Goal: Task Accomplishment & Management: Manage account settings

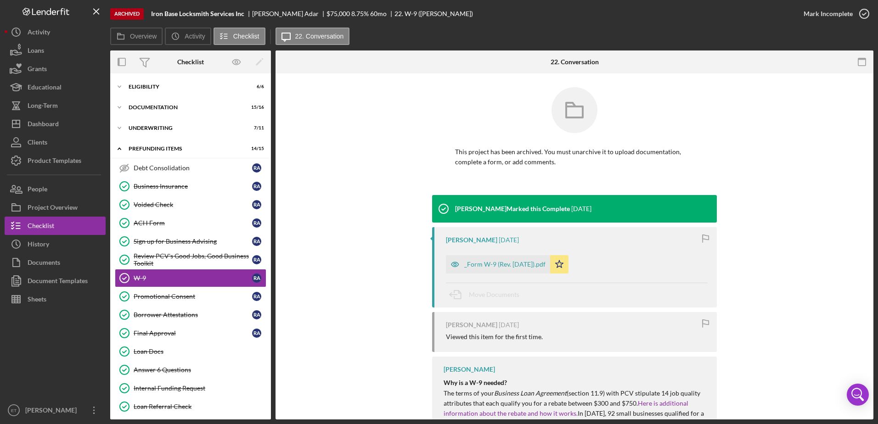
scroll to position [24, 0]
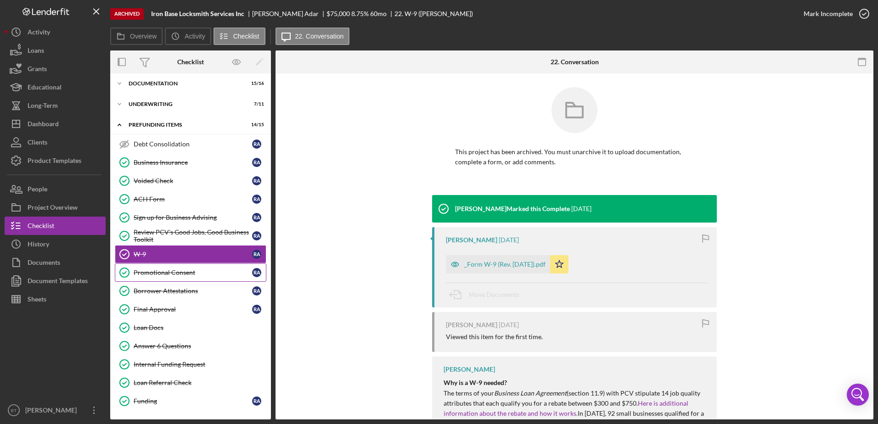
click at [150, 280] on link "Promotional Consent Promotional Consent R A" at bounding box center [190, 272] width 151 height 18
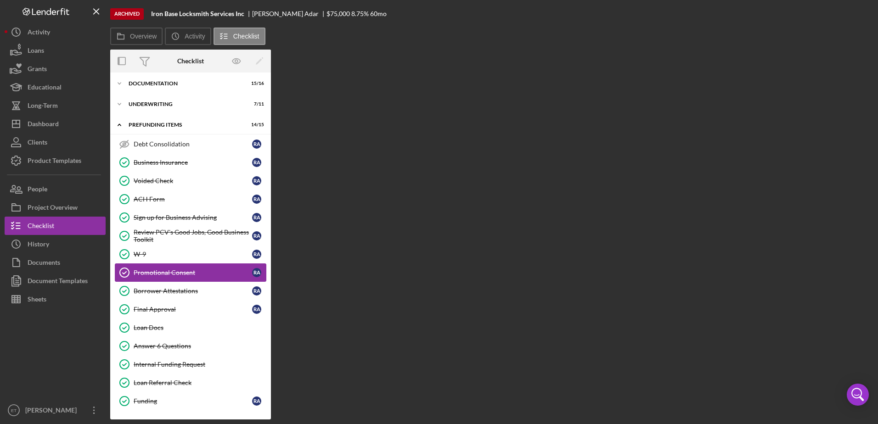
scroll to position [23, 0]
click at [149, 293] on div "Borrower Attestations" at bounding box center [193, 290] width 118 height 7
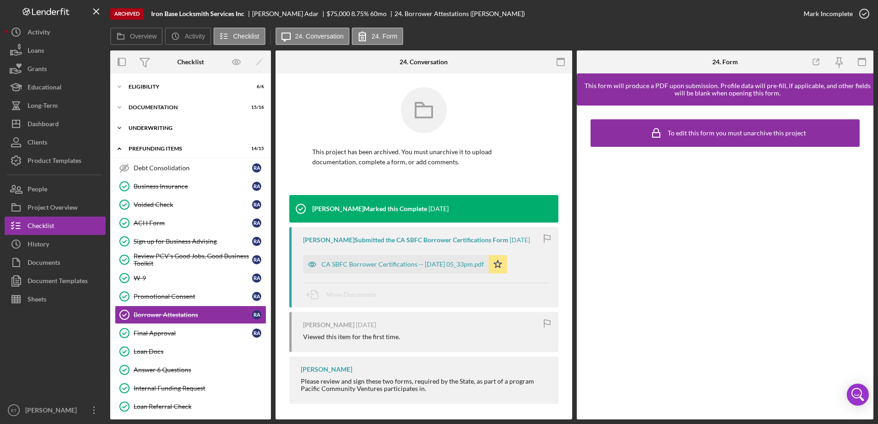
click at [156, 123] on div "Icon/Expander Underwriting 7 / 11" at bounding box center [190, 128] width 161 height 18
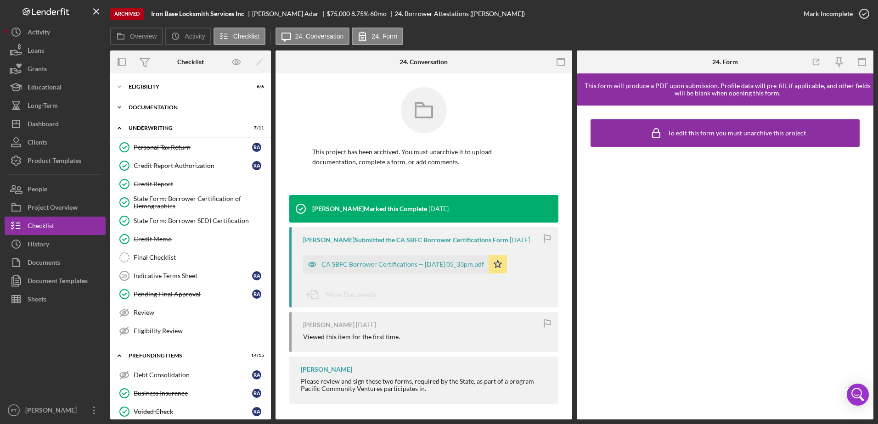
click at [158, 106] on div "Documentation" at bounding box center [194, 108] width 131 height 6
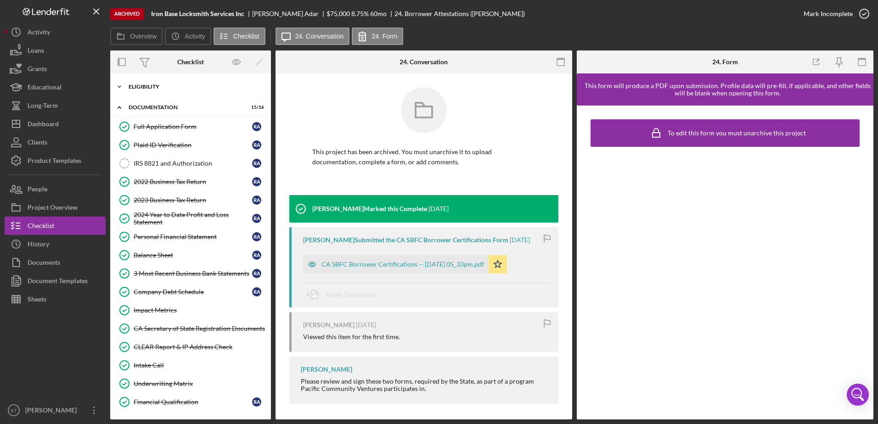
click at [157, 88] on div "Eligibility" at bounding box center [194, 87] width 131 height 6
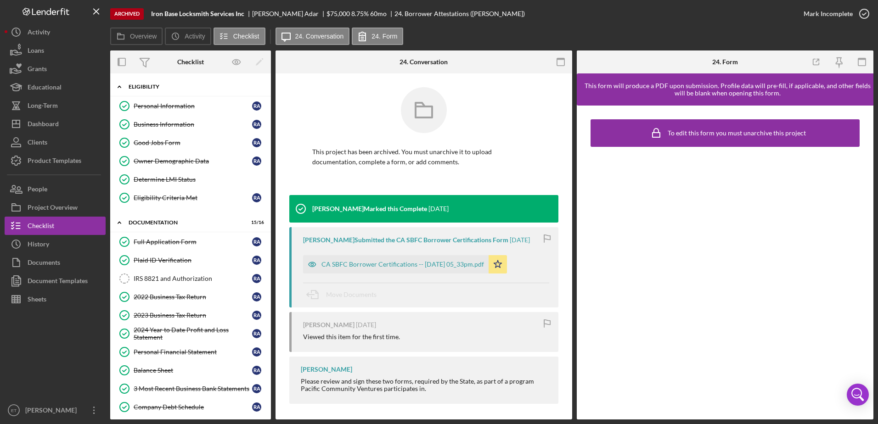
click at [155, 88] on div "Eligibility" at bounding box center [194, 87] width 131 height 6
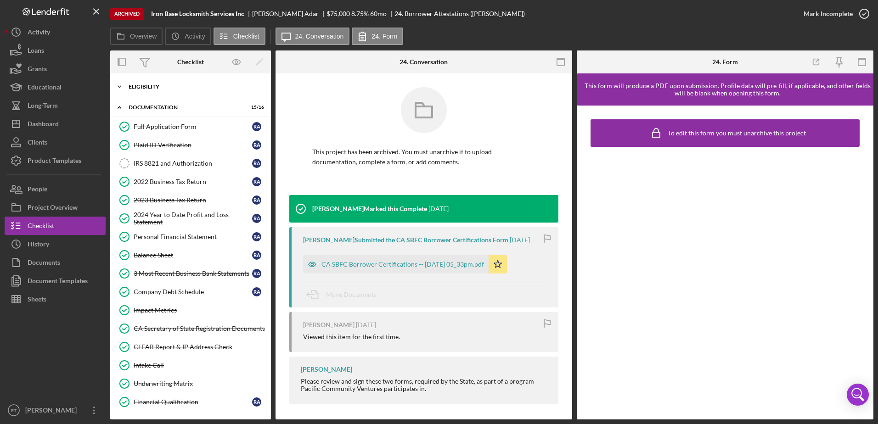
click at [155, 89] on div "Eligibility" at bounding box center [194, 87] width 131 height 6
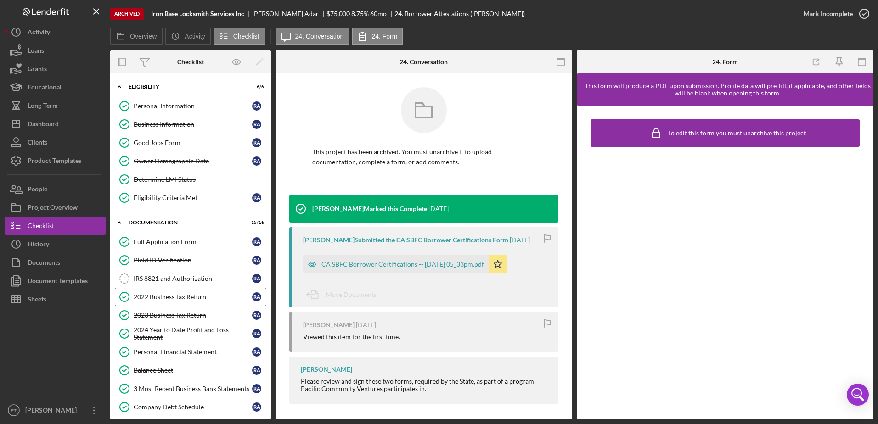
click at [161, 292] on link "2022 Business Tax Return 2022 Business Tax Return R A" at bounding box center [190, 297] width 151 height 18
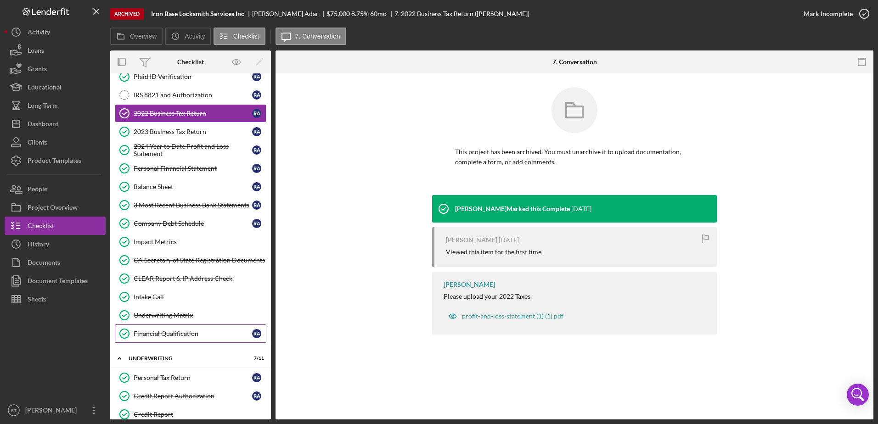
scroll to position [46, 0]
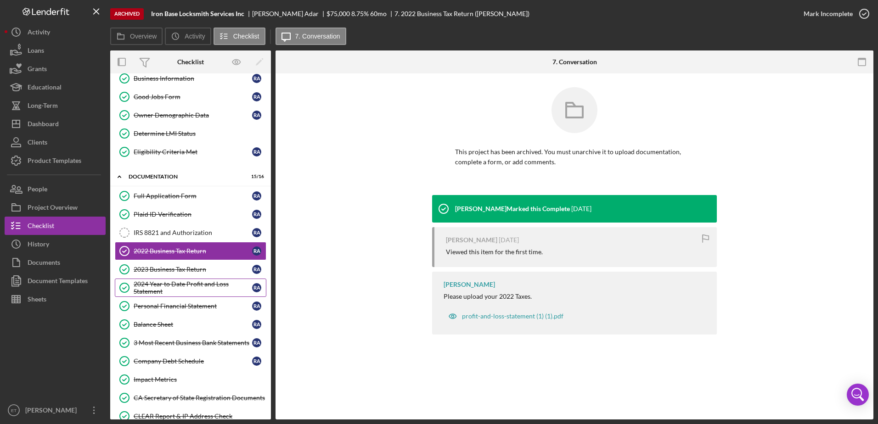
click at [169, 291] on div "2024 Year to Date Profit and Loss Statement" at bounding box center [193, 287] width 118 height 15
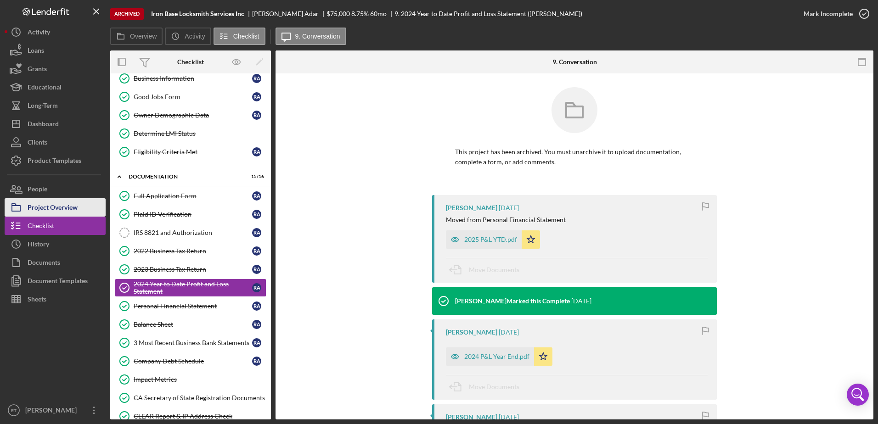
click at [33, 214] on div "Project Overview" at bounding box center [53, 208] width 50 height 21
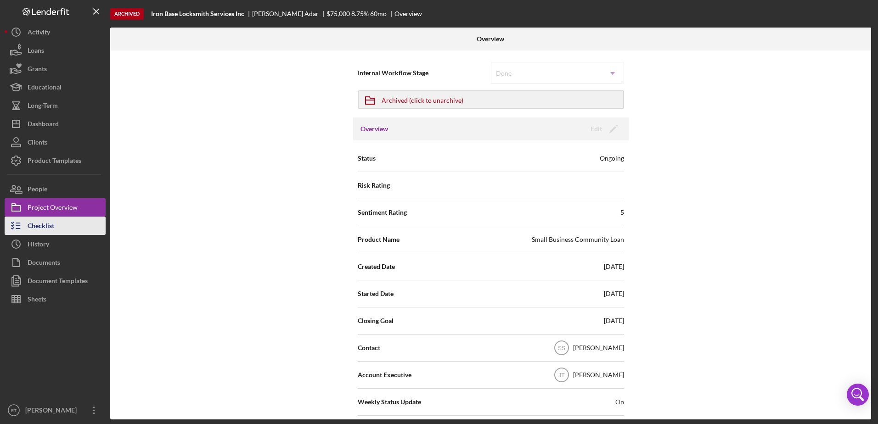
click at [41, 225] on div "Checklist" at bounding box center [41, 227] width 27 height 21
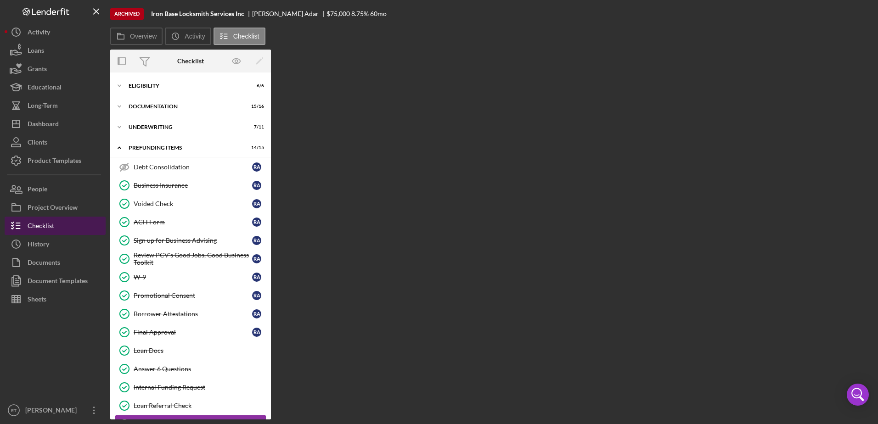
scroll to position [23, 0]
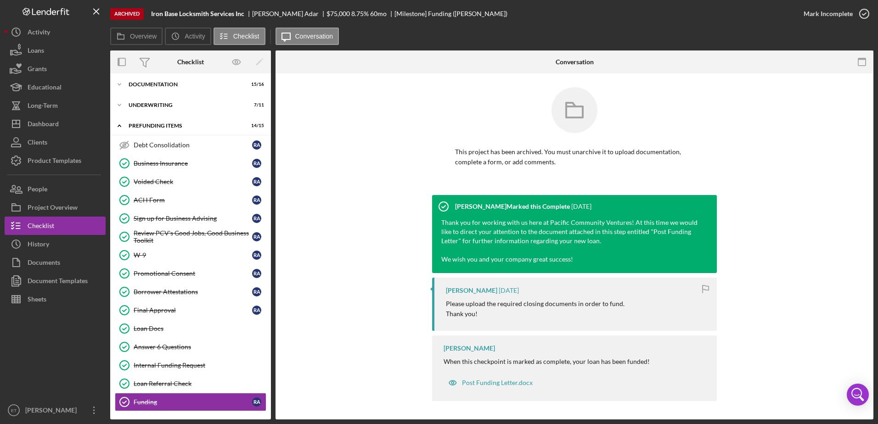
click at [0, 295] on div "Archived Iron Base Locksmith Services Inc [PERSON_NAME] $75,000 8.75 % 60 mo [M…" at bounding box center [439, 212] width 878 height 424
click at [352, 352] on div "[PERSON_NAME] Marked this Complete [DATE] Thank you for working with us here at…" at bounding box center [574, 300] width 570 height 211
